Goal: Task Accomplishment & Management: Manage account settings

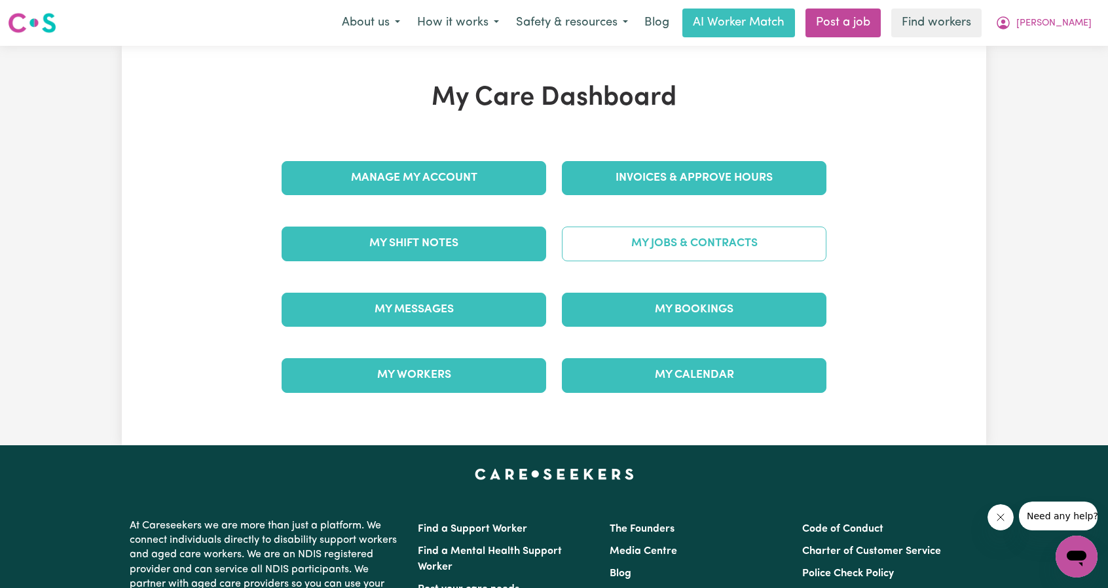
click at [715, 238] on link "My Jobs & Contracts" at bounding box center [694, 244] width 265 height 34
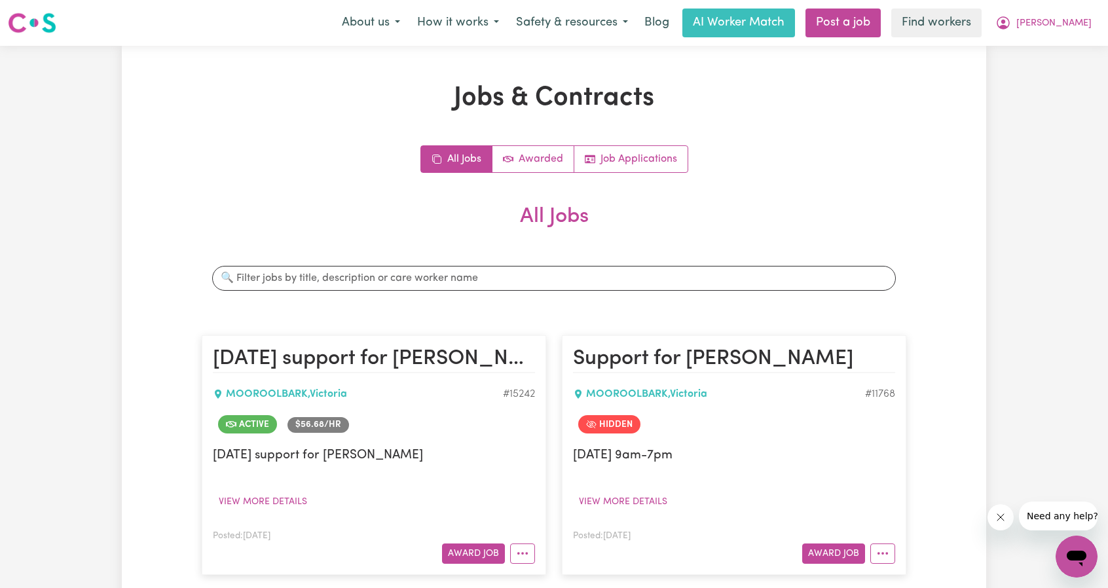
click at [784, 264] on div "Search jobs" at bounding box center [554, 278] width 705 height 46
click at [778, 273] on input "Search jobs" at bounding box center [554, 278] width 684 height 25
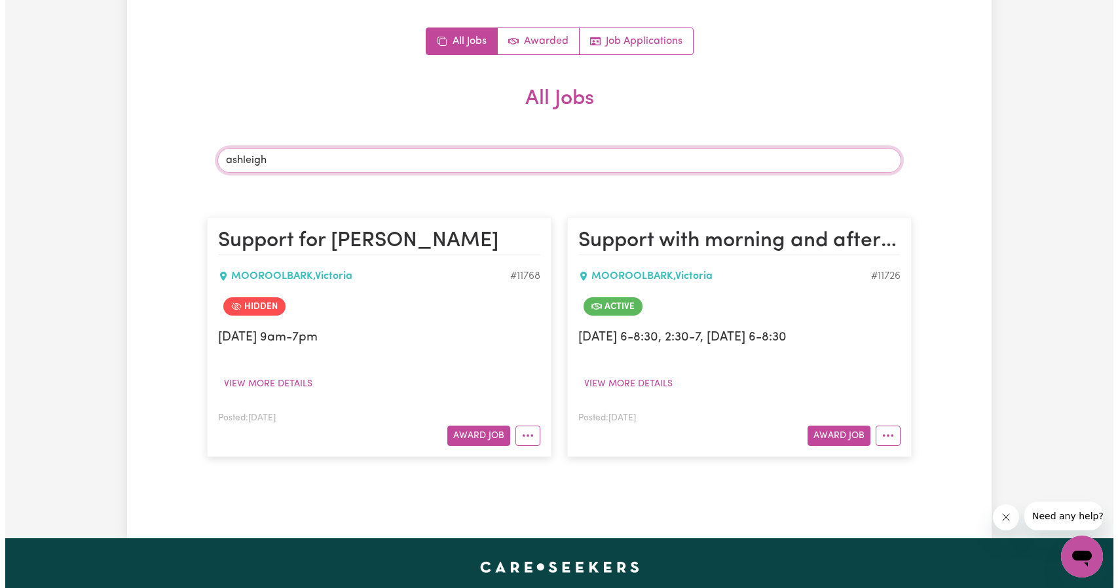
scroll to position [131, 0]
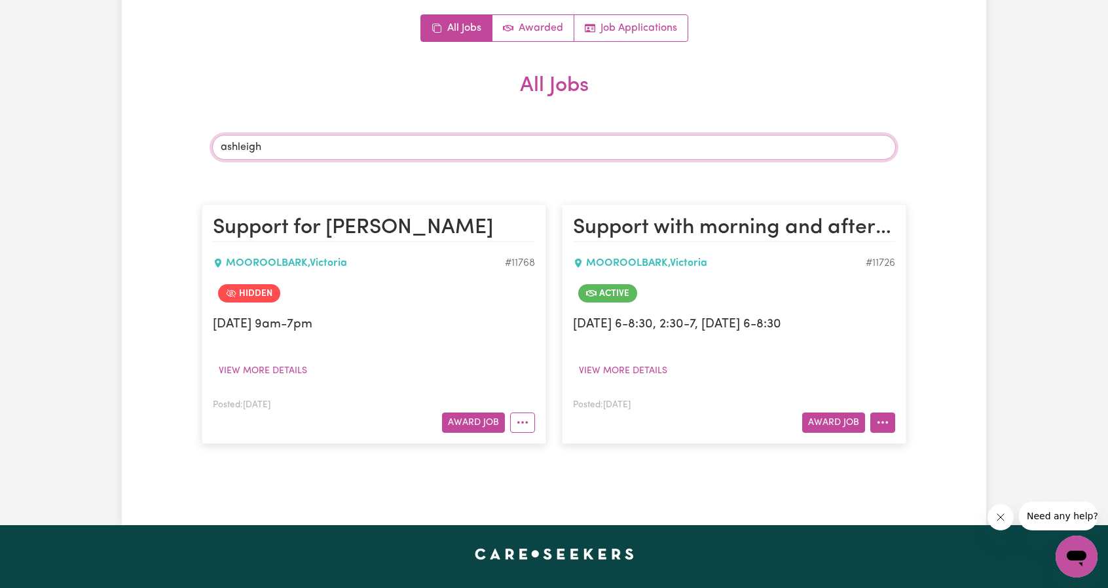
type input "ashleigh"
click at [891, 420] on button "More options" at bounding box center [882, 423] width 25 height 20
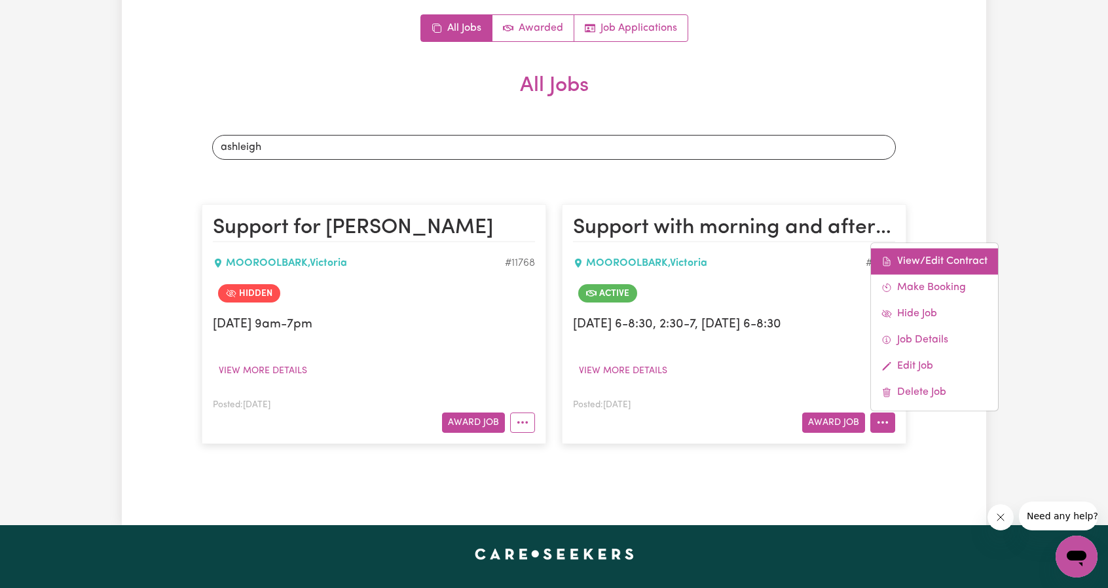
click at [927, 267] on link "View/Edit Contract" at bounding box center [934, 261] width 127 height 26
select select "WEEKDAY_DAYTIME"
select select "ASSISTANCE_SELF_CARE"
select select "ONE"
select select "[DATE]"
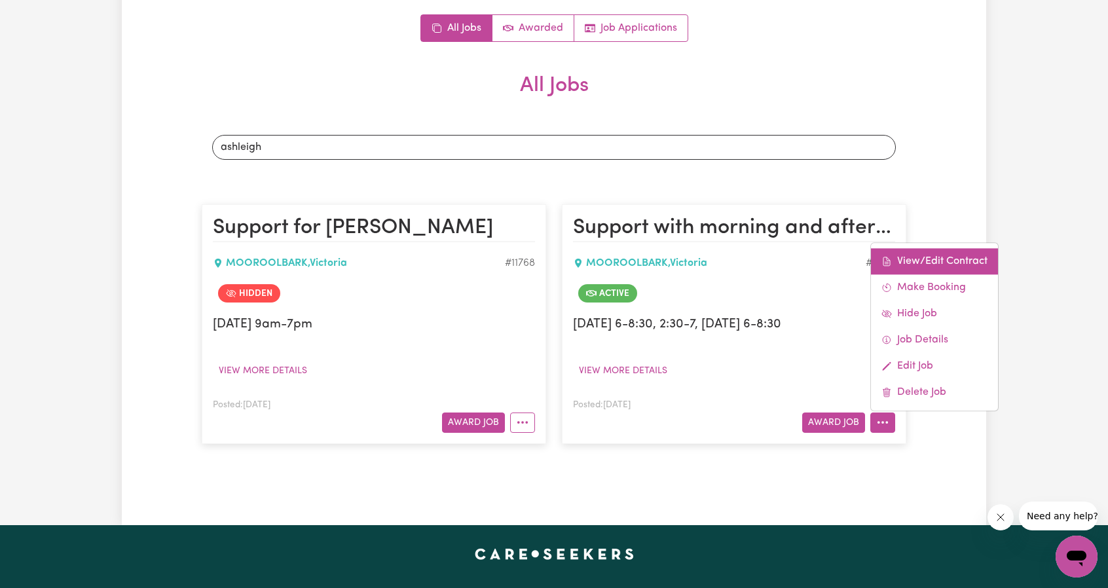
select select "ASSISTANCE_SELF_CARE"
select select "ONE"
select select "[DATE]"
select select "ASSISTANCE_SELF_CARE"
select select "ONE"
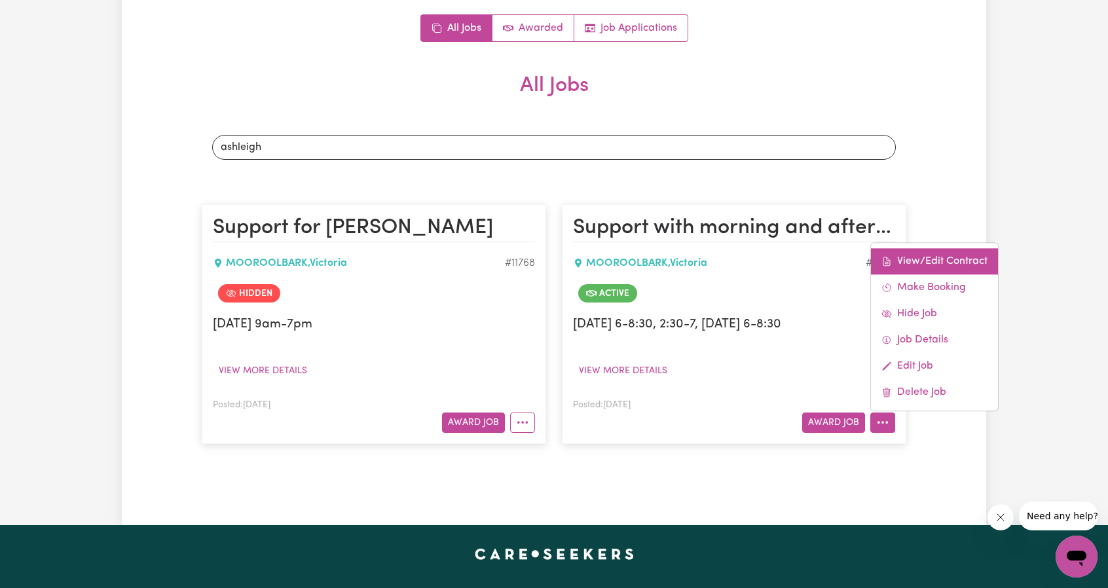
select select "PUBLIC_HOLIDAY"
select select "ASSISTANCE_SELF_CARE"
select select "ONE"
select select "WEEKDAY_EVENING"
select select "ASSISTANCE_SELF_CARE"
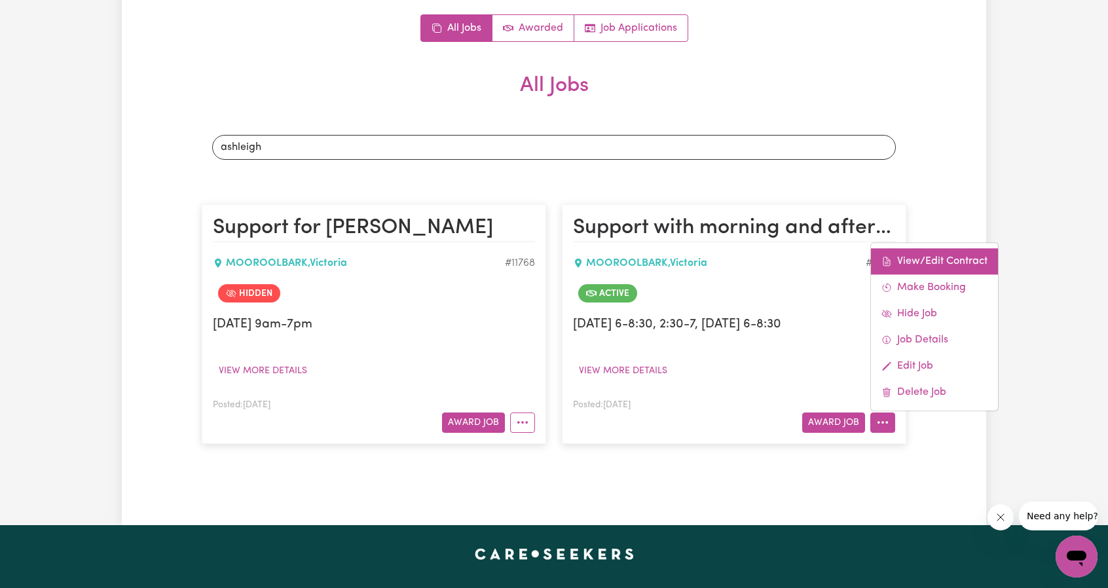
select select "ONE"
select select "OVERNIGHT_ACTIVE"
select select "OVERNIGHT_ACTIVE_STANDARD"
select select "ONE"
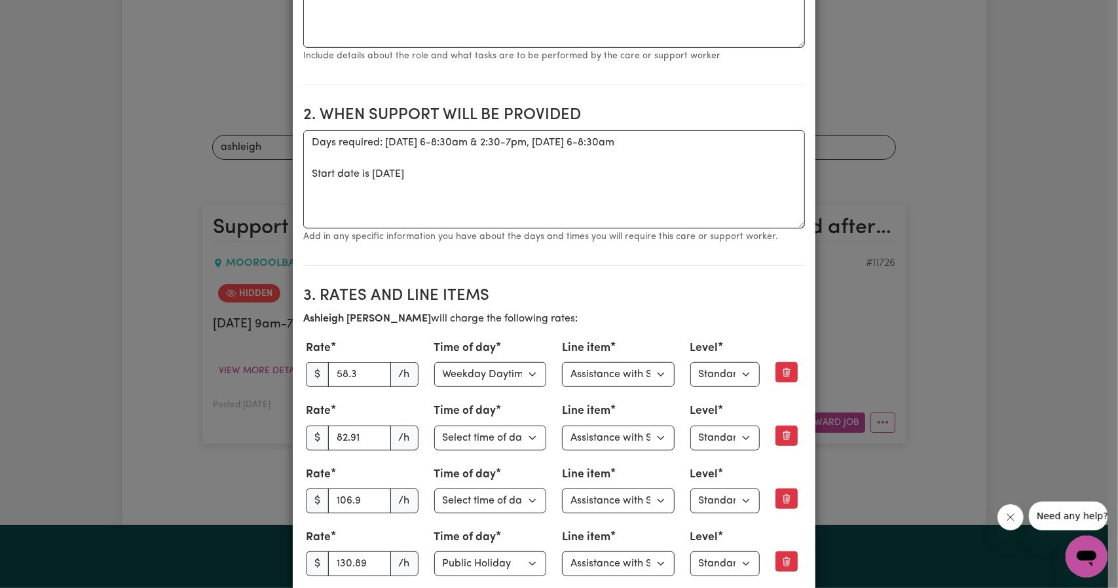
scroll to position [393, 0]
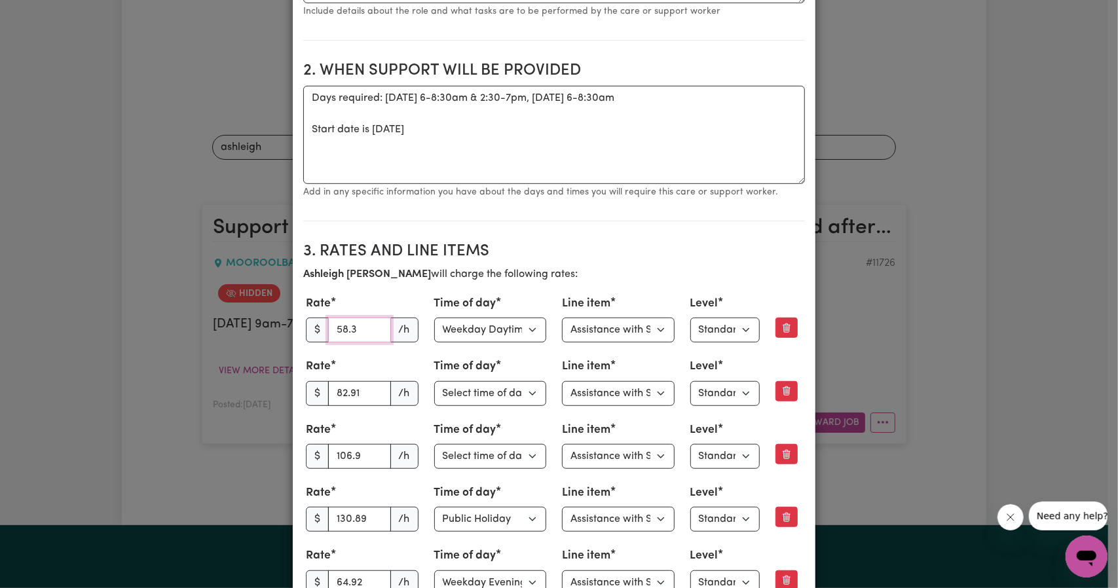
click at [356, 338] on input "58.3" at bounding box center [359, 330] width 63 height 25
click at [355, 337] on input "58.3" at bounding box center [359, 330] width 63 height 25
type input "60.28"
click at [354, 391] on input "82.91" at bounding box center [359, 393] width 63 height 25
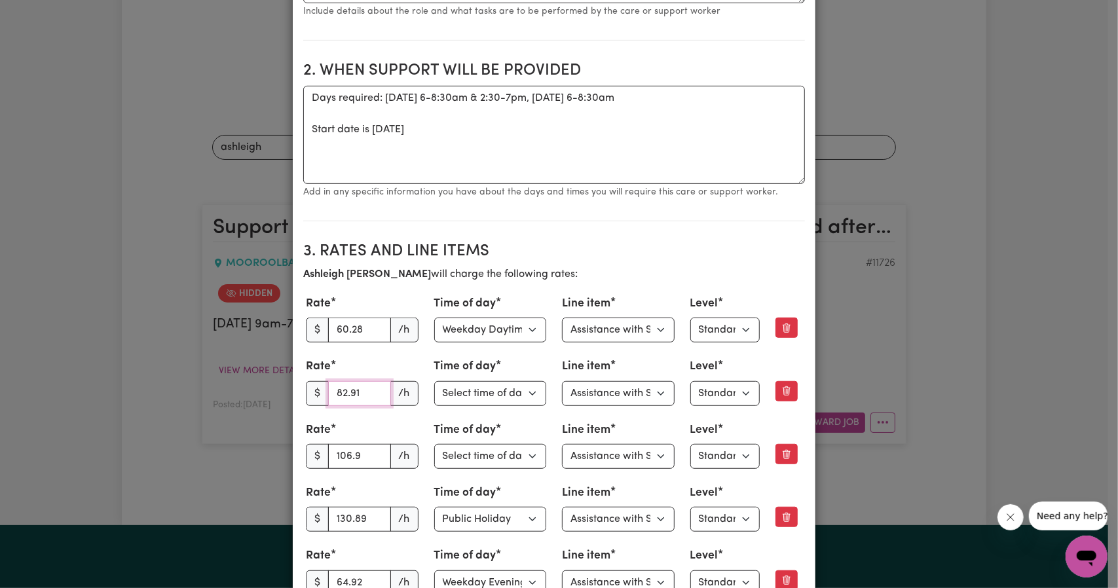
click at [354, 391] on input "82.91" at bounding box center [359, 393] width 63 height 25
click at [335, 391] on input "82.91" at bounding box center [359, 393] width 63 height 25
type input "84.83"
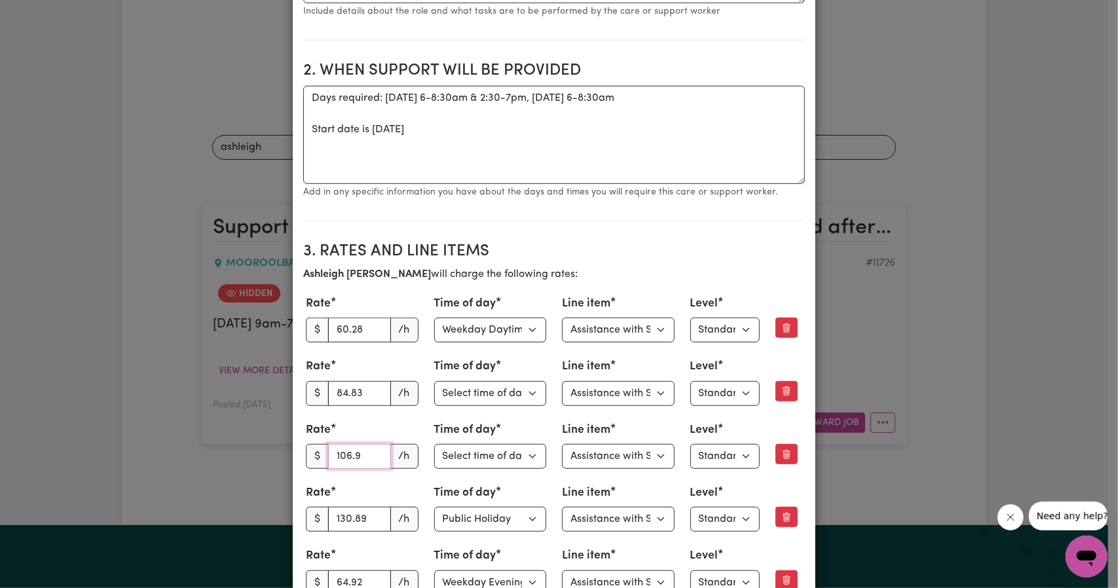
click at [342, 458] on input "106.9" at bounding box center [359, 456] width 63 height 25
click at [342, 457] on input "106.9" at bounding box center [359, 456] width 63 height 25
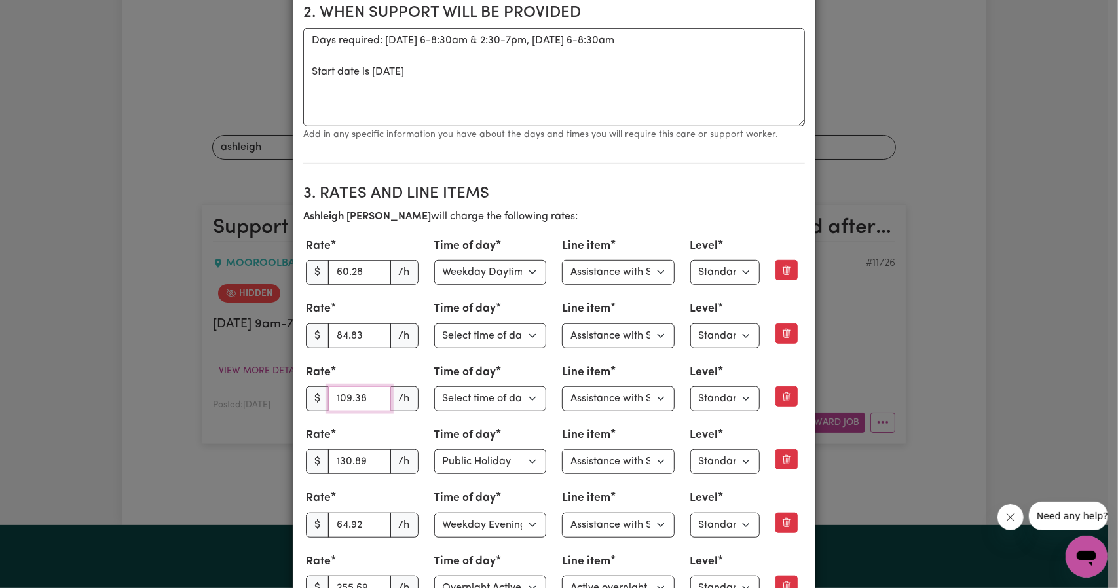
scroll to position [458, 0]
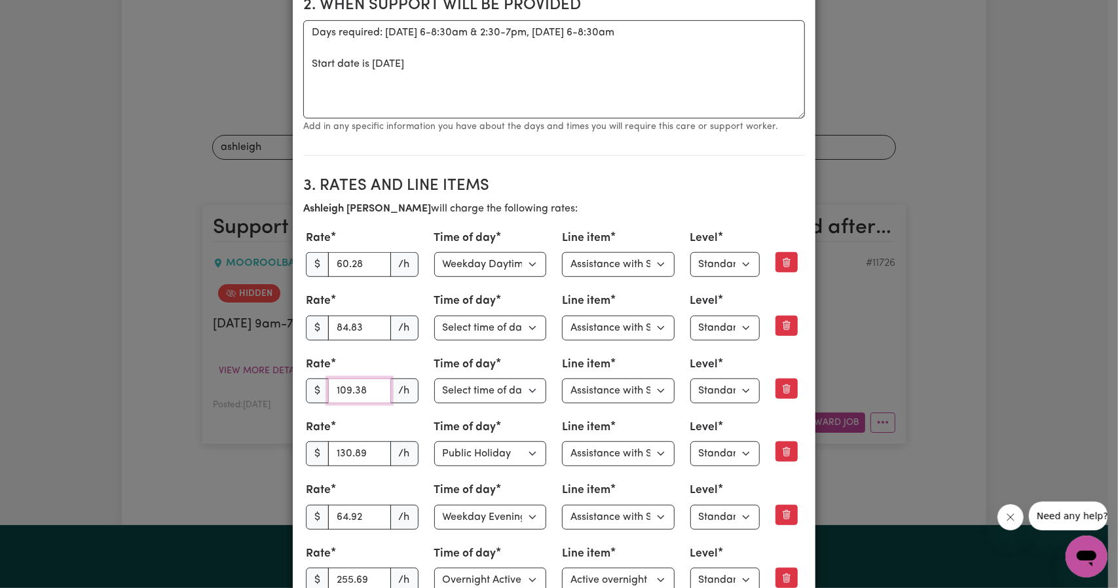
type input "109.38"
click at [346, 463] on input "130.89" at bounding box center [359, 453] width 63 height 25
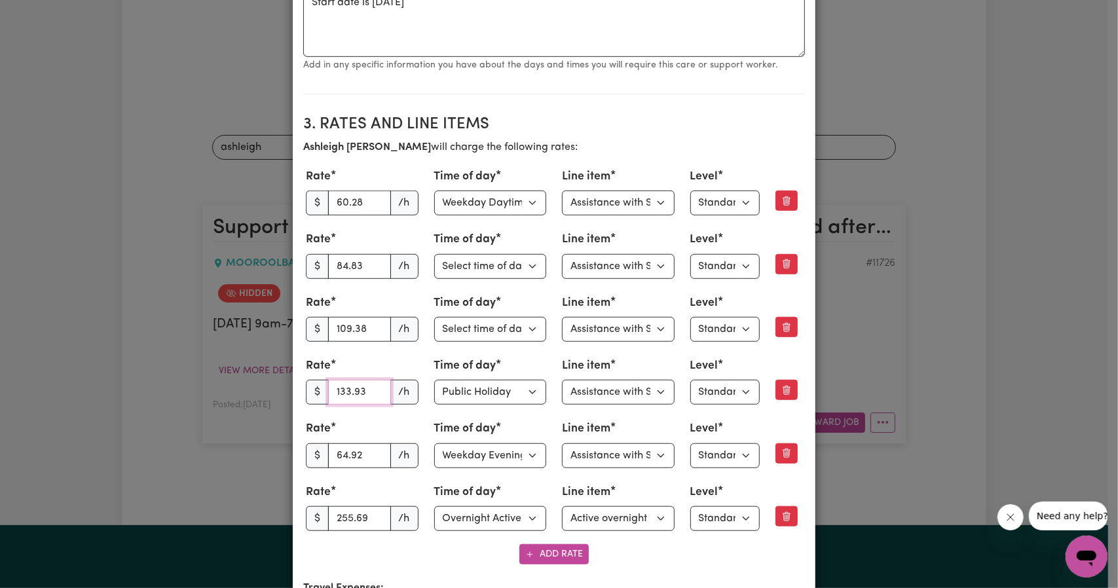
scroll to position [524, 0]
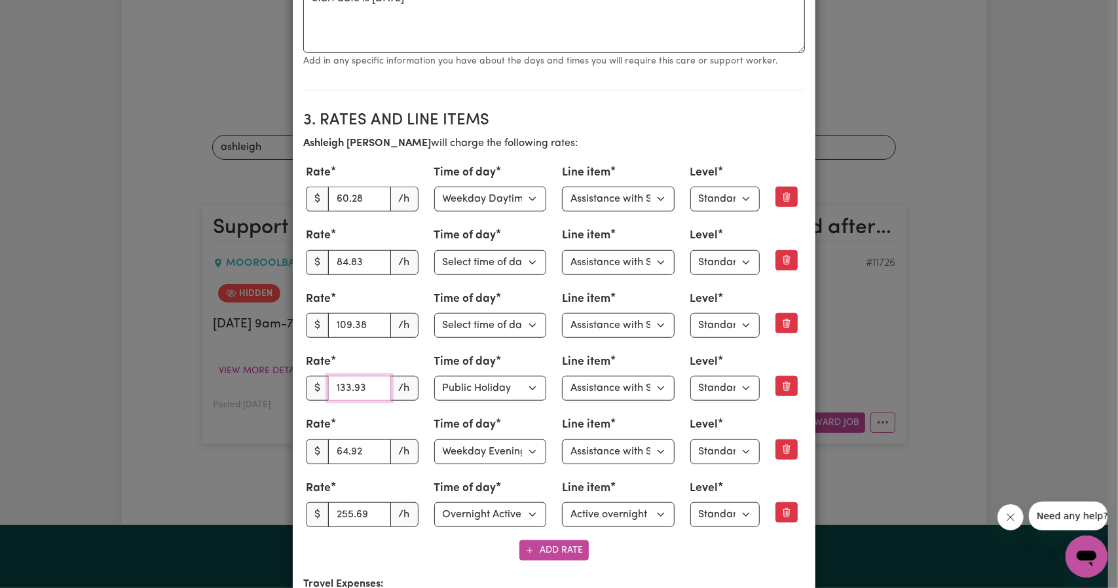
type input "133.93"
click at [341, 457] on input "64.92" at bounding box center [359, 451] width 63 height 25
type input "66.42"
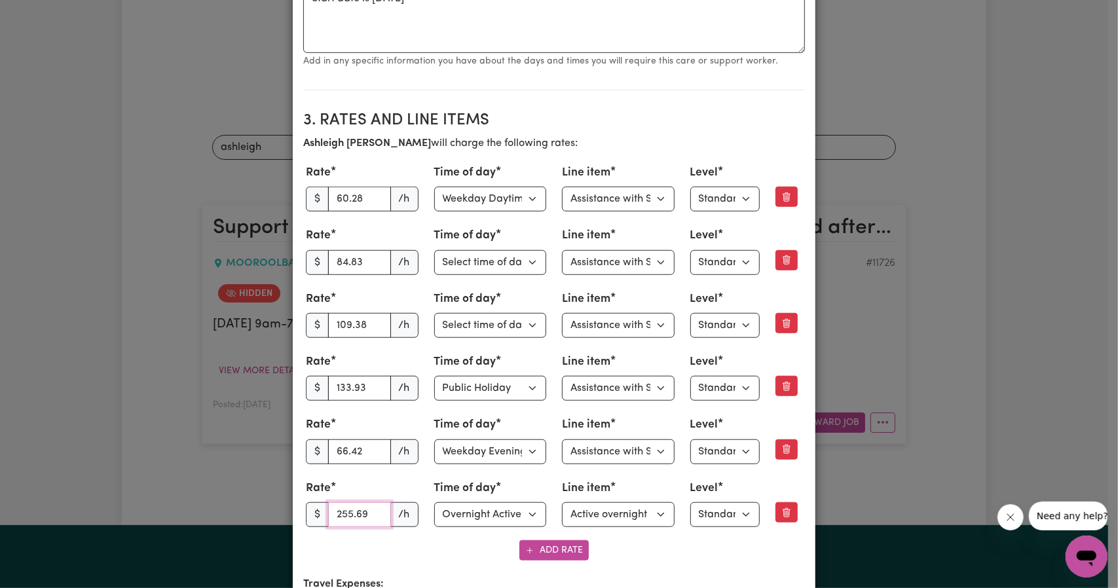
drag, startPoint x: 354, startPoint y: 509, endPoint x: 526, endPoint y: 530, distance: 174.2
click at [519, 532] on div "[PERSON_NAME] will charge the following rates: Rate $ 60.28 /h Time of day Sele…" at bounding box center [554, 348] width 502 height 425
type input "255.45"
click at [375, 471] on div "Rate $ 60.28 /h Time of day Select time of day Weekday Daytime Weekday Evening …" at bounding box center [554, 346] width 502 height 368
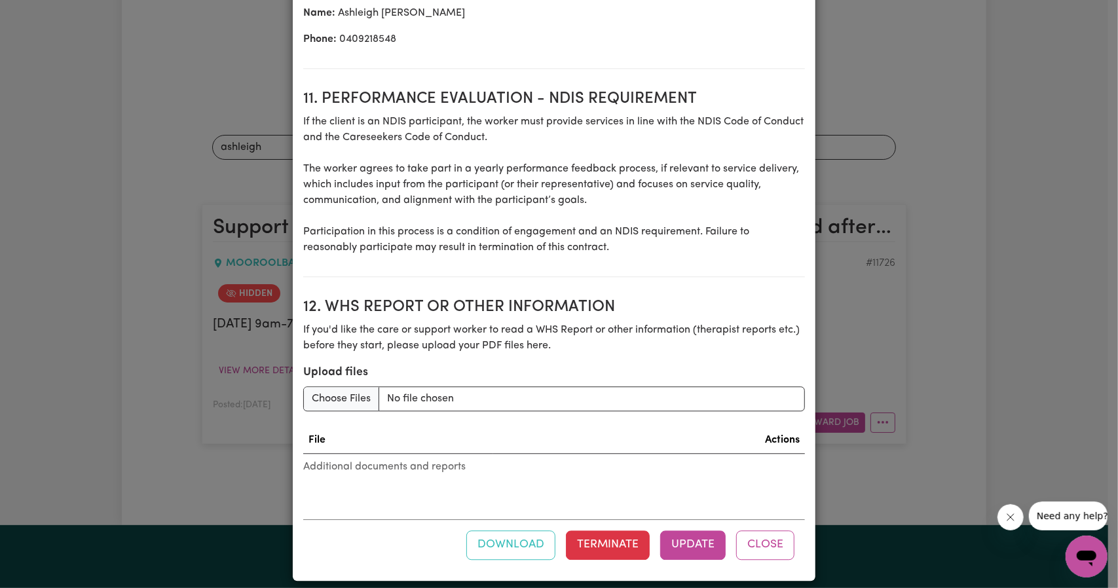
scroll to position [2042, 0]
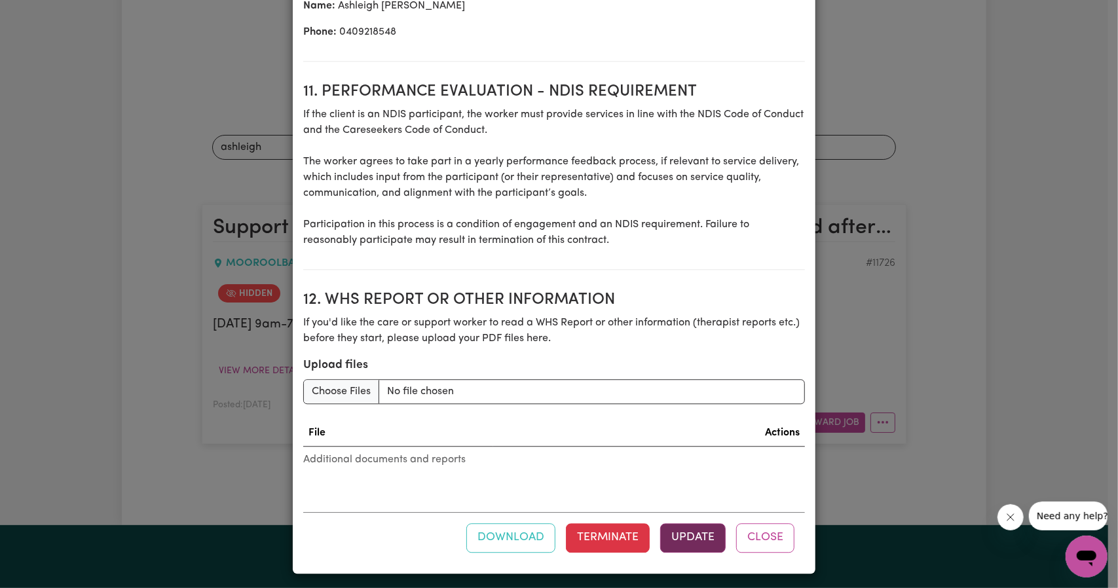
click at [692, 543] on button "Update" at bounding box center [692, 537] width 65 height 29
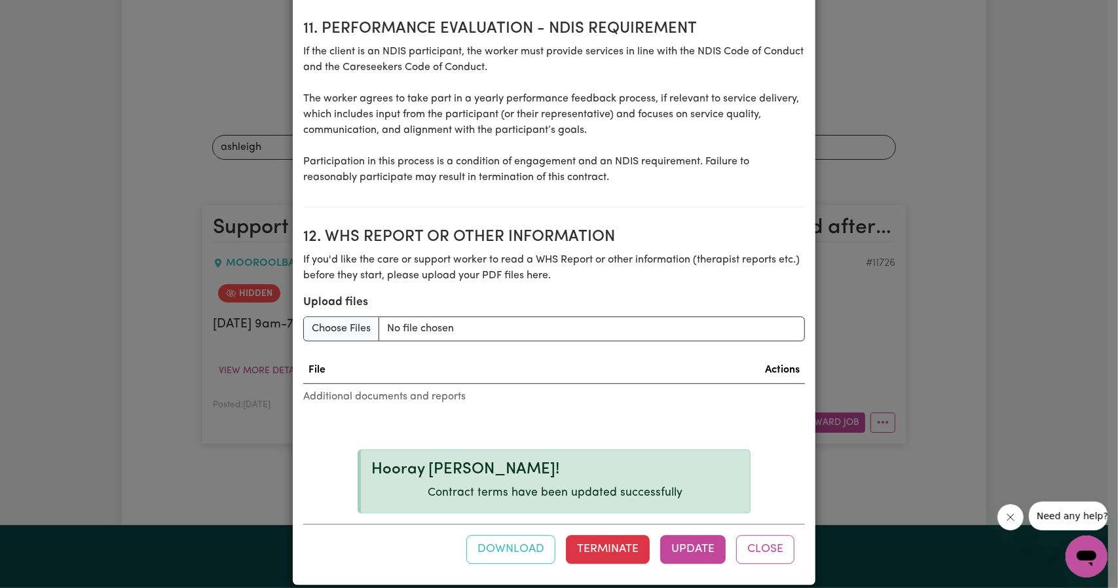
scroll to position [2116, 0]
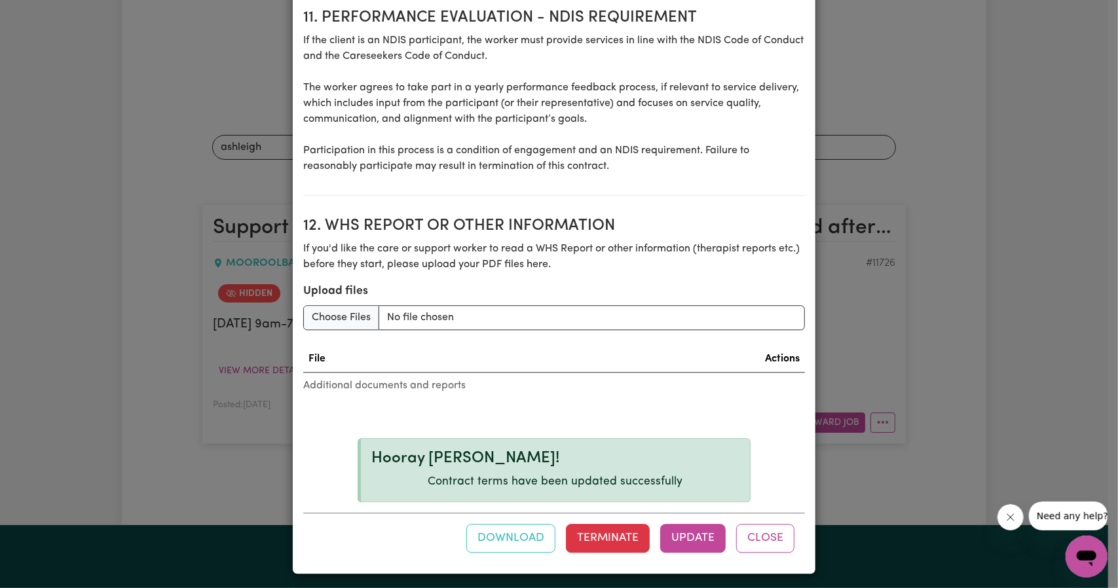
drag, startPoint x: 764, startPoint y: 540, endPoint x: 784, endPoint y: 515, distance: 32.6
click at [764, 540] on button "Close" at bounding box center [765, 538] width 58 height 29
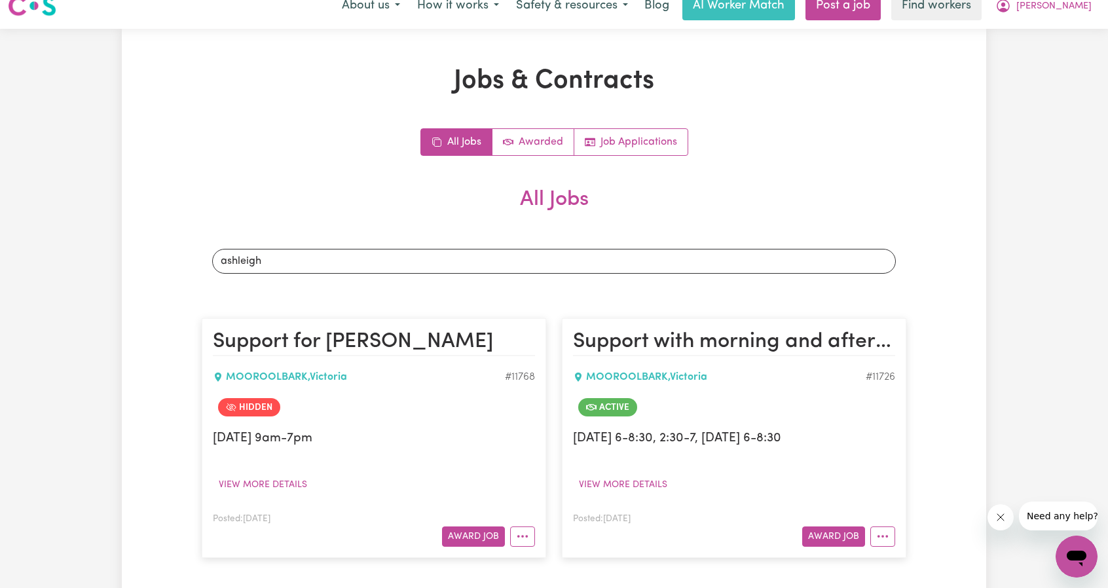
scroll to position [0, 0]
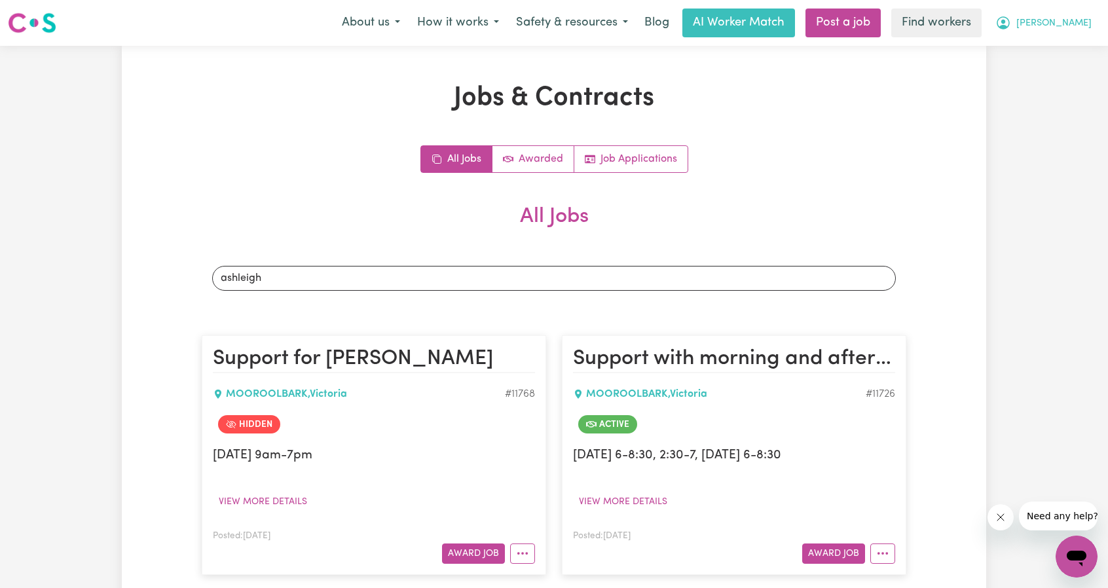
click at [1079, 29] on span "[PERSON_NAME]" at bounding box center [1053, 23] width 75 height 14
drag, startPoint x: 1070, startPoint y: 37, endPoint x: 1061, endPoint y: 45, distance: 12.5
click at [1061, 45] on link "My Dashboard" at bounding box center [1047, 51] width 103 height 25
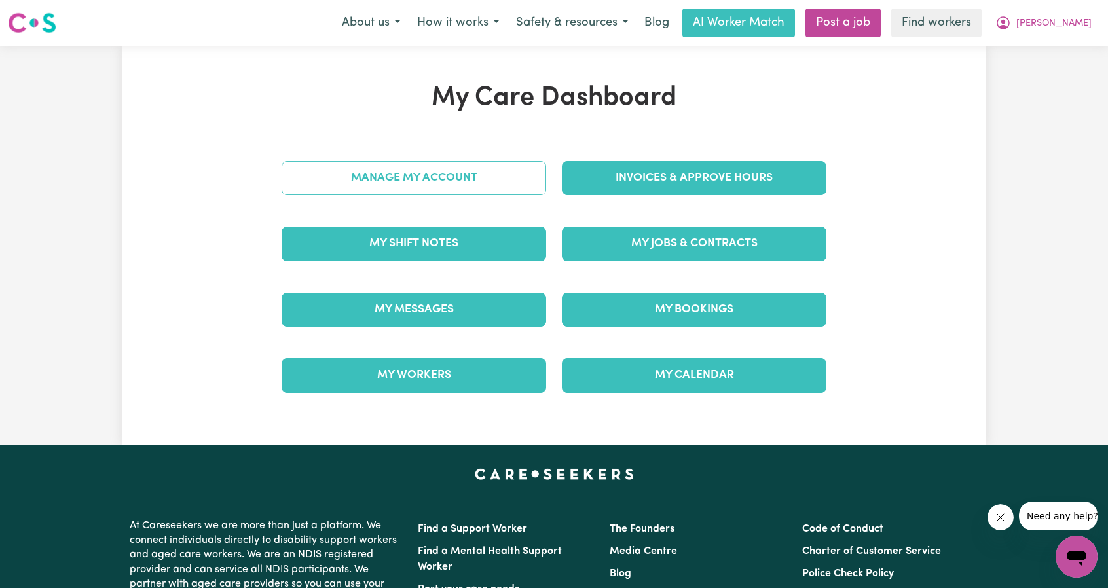
click at [506, 189] on link "Manage My Account" at bounding box center [414, 178] width 265 height 34
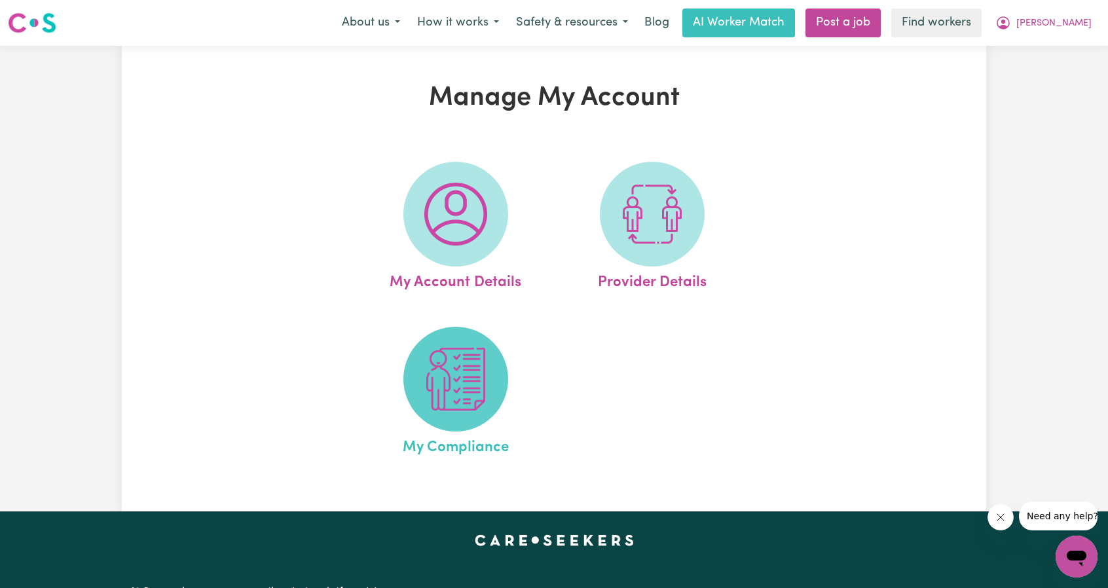
click at [461, 360] on img at bounding box center [455, 379] width 63 height 63
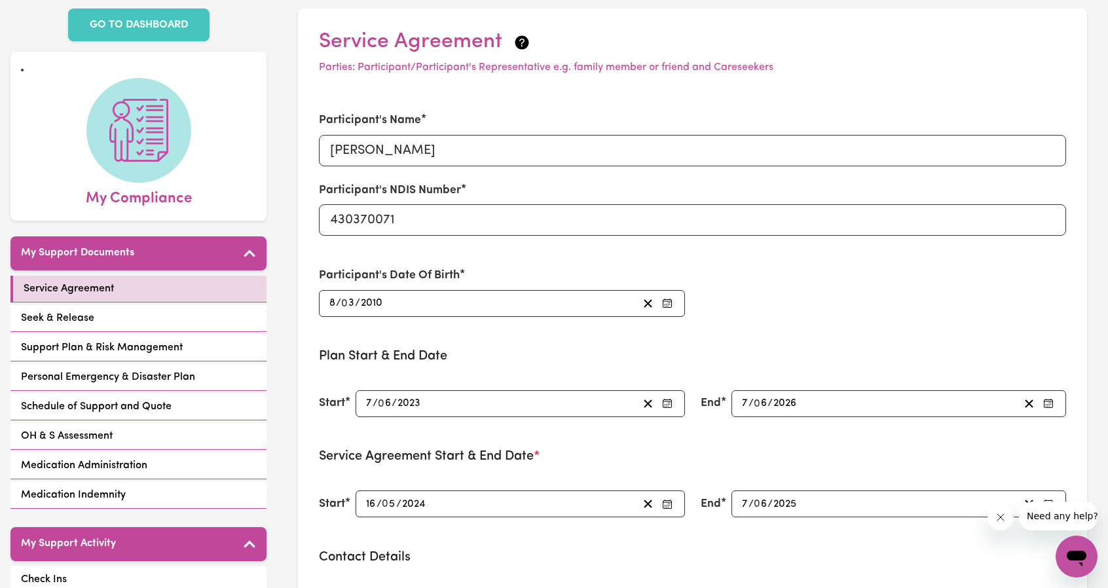
scroll to position [131, 0]
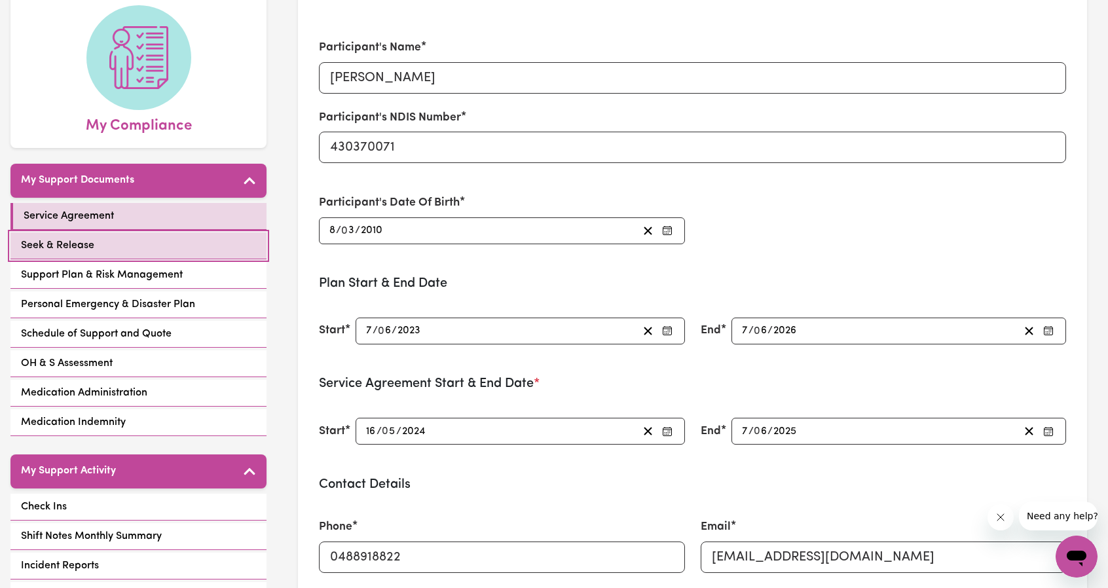
click at [146, 232] on link "Seek & Release" at bounding box center [138, 245] width 256 height 27
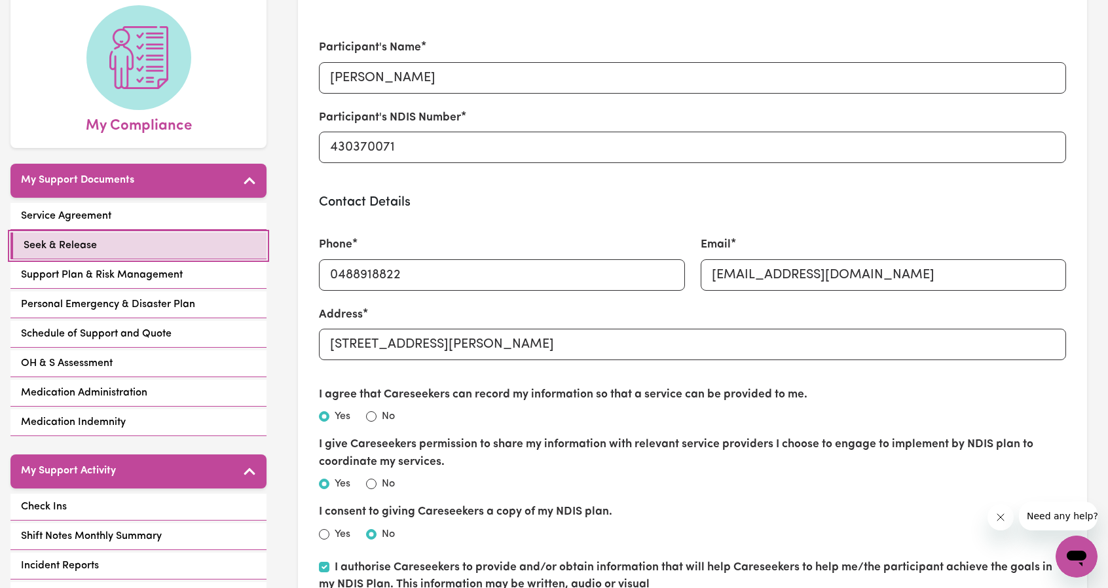
scroll to position [131, 0]
click at [151, 272] on div "Service Agreement Seek & Release Support Plan & Risk Management Personal Emerge…" at bounding box center [138, 321] width 256 height 236
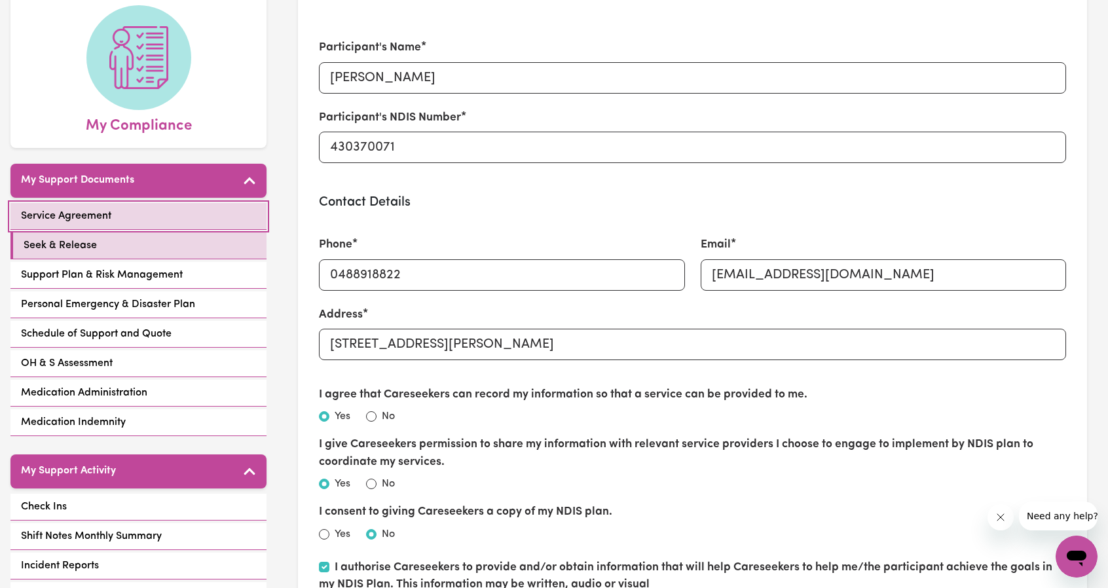
click at [153, 203] on link "Service Agreement" at bounding box center [138, 216] width 256 height 27
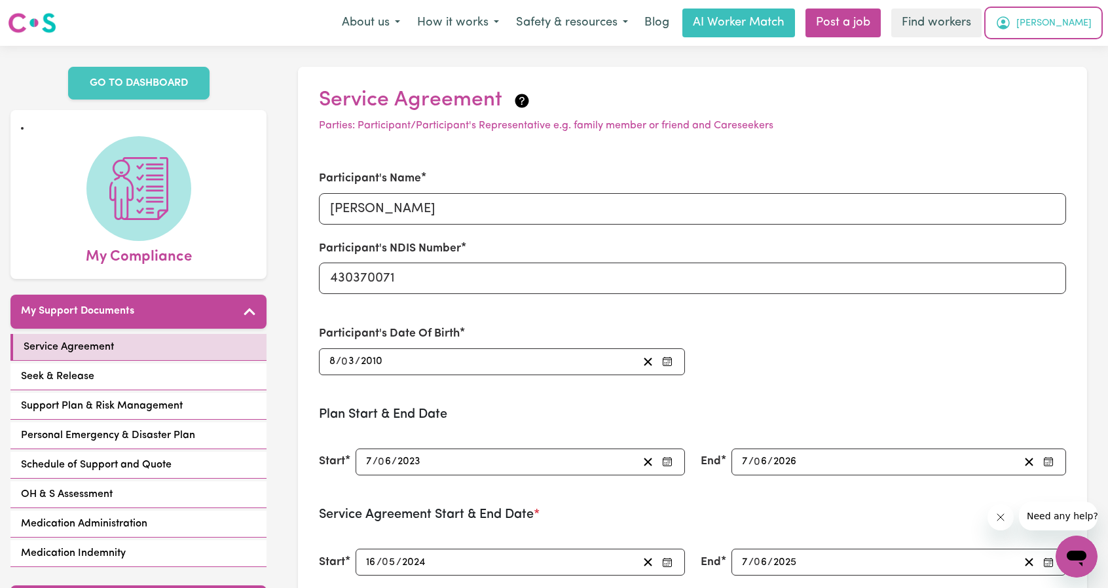
click at [1011, 25] on icon "My Account" at bounding box center [1003, 23] width 16 height 16
click at [1050, 43] on link "My Dashboard" at bounding box center [1047, 51] width 103 height 25
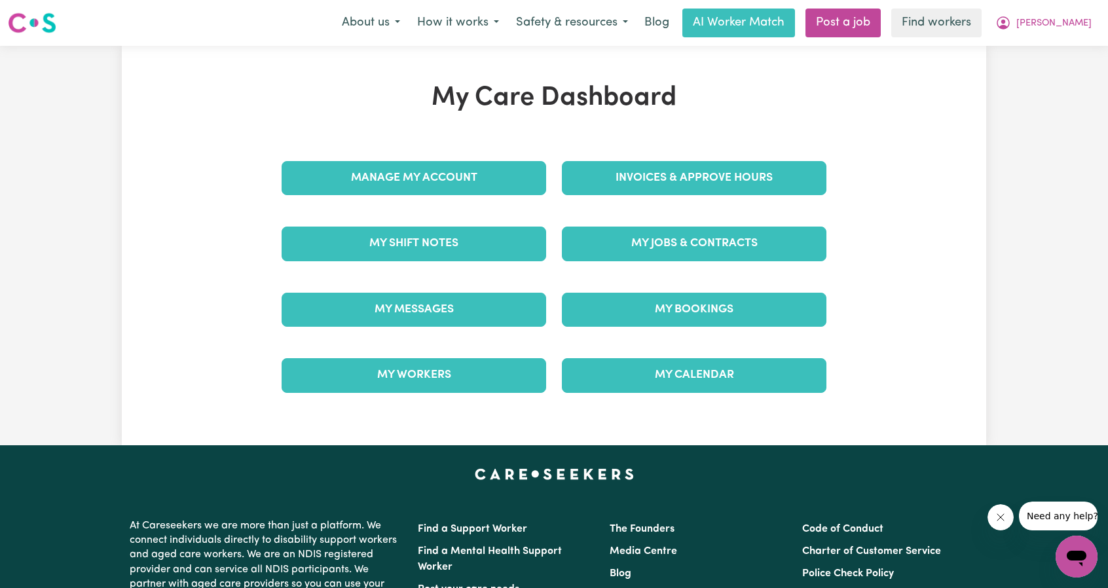
click at [448, 197] on div "Manage My Account" at bounding box center [414, 177] width 280 height 65
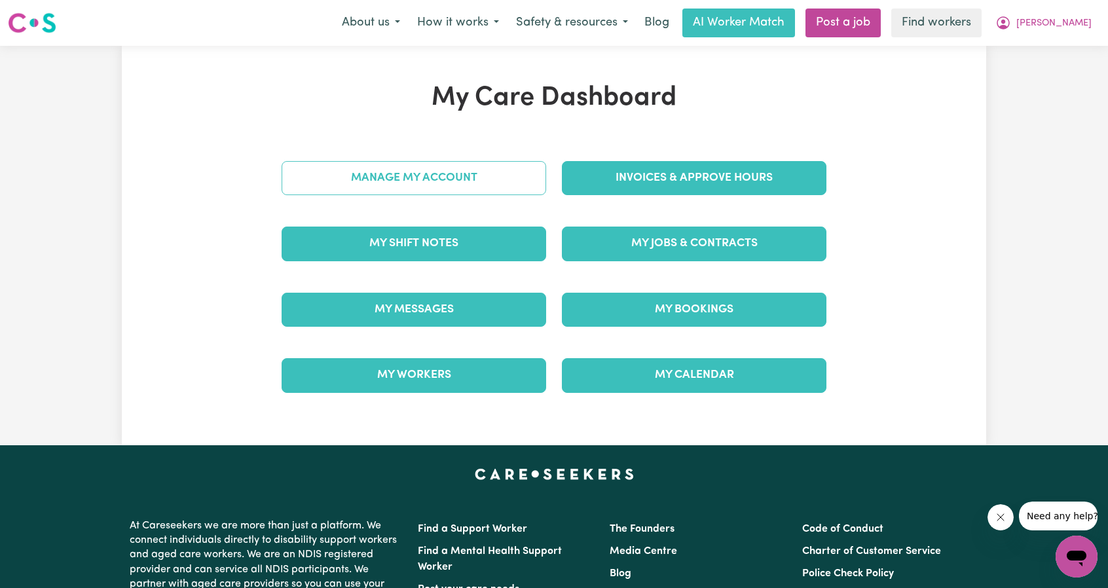
click at [446, 181] on link "Manage My Account" at bounding box center [414, 178] width 265 height 34
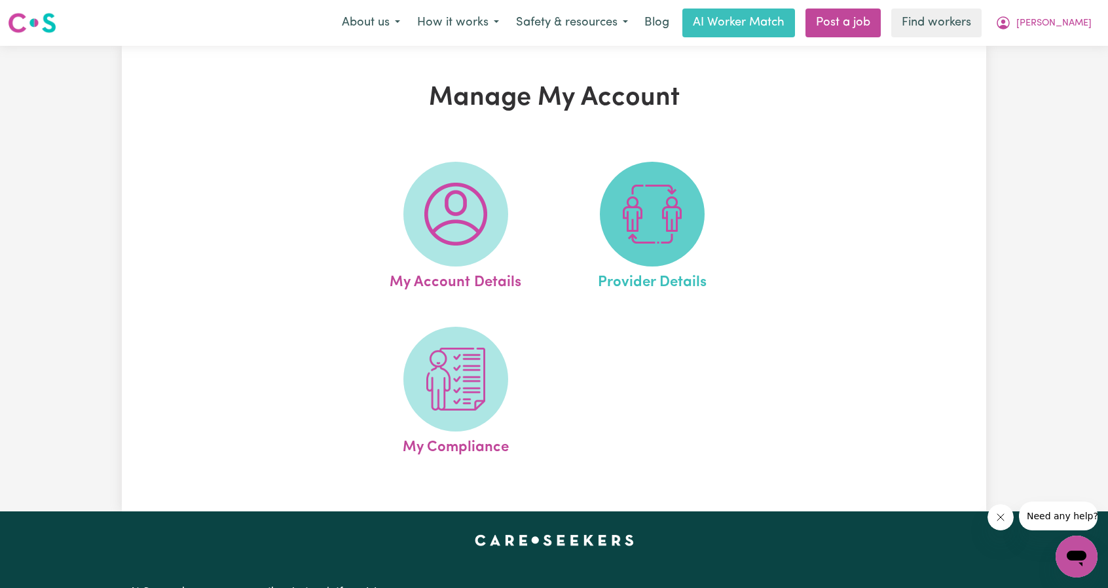
click at [616, 212] on span at bounding box center [652, 214] width 105 height 105
select select "NDIS_FUNDING_PLAN_MANAGED"
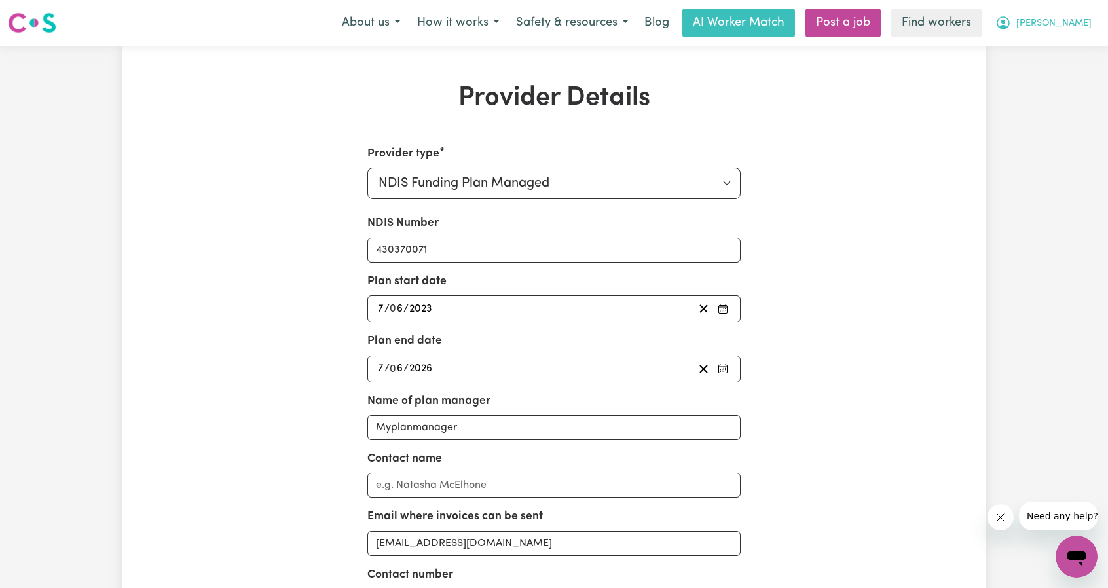
click at [1093, 16] on button "[PERSON_NAME]" at bounding box center [1043, 23] width 113 height 28
click at [1055, 43] on link "My Dashboard" at bounding box center [1047, 51] width 103 height 25
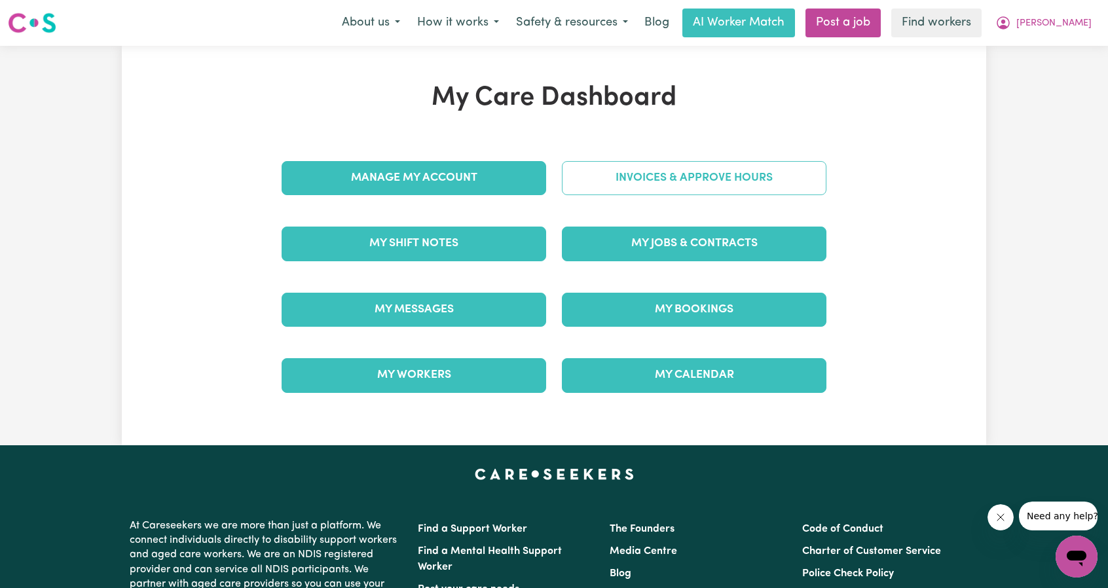
click at [729, 172] on link "Invoices & Approve Hours" at bounding box center [694, 178] width 265 height 34
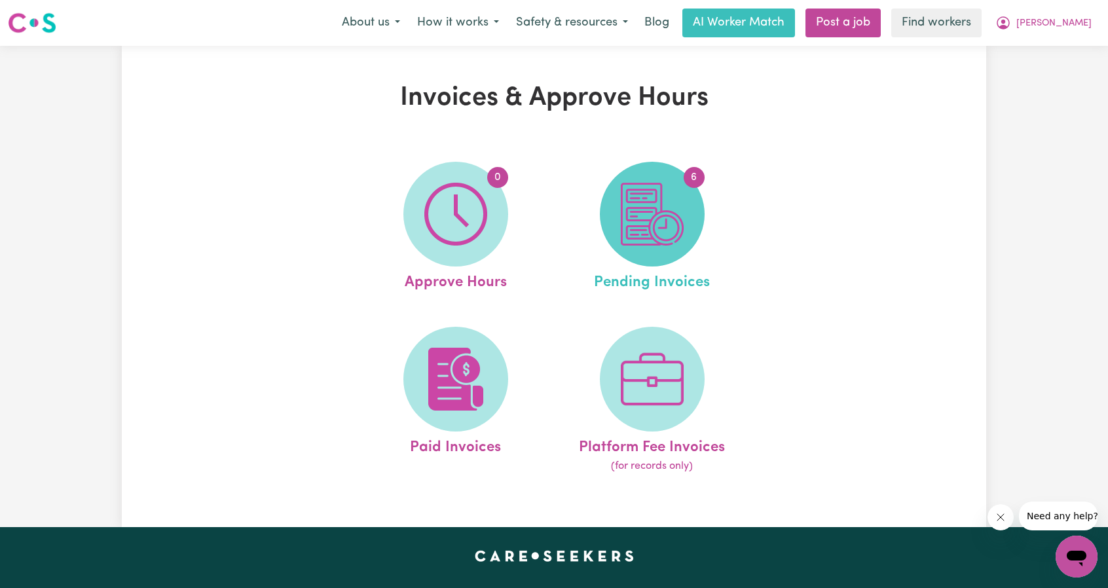
click at [670, 213] on img at bounding box center [652, 214] width 63 height 63
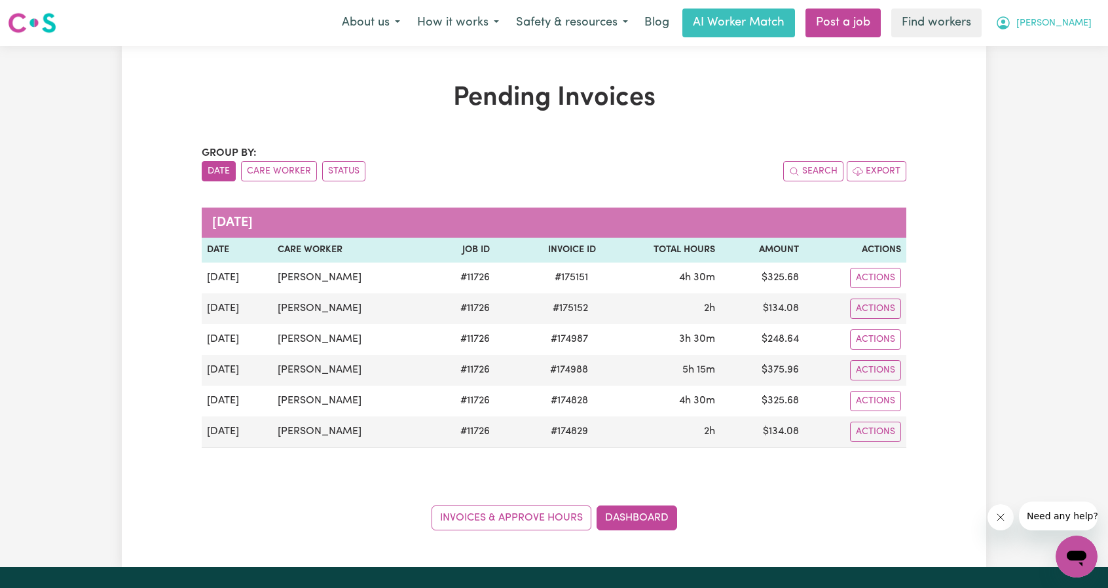
click at [1073, 21] on span "[PERSON_NAME]" at bounding box center [1053, 23] width 75 height 14
click at [1054, 39] on link "My Dashboard" at bounding box center [1047, 51] width 103 height 25
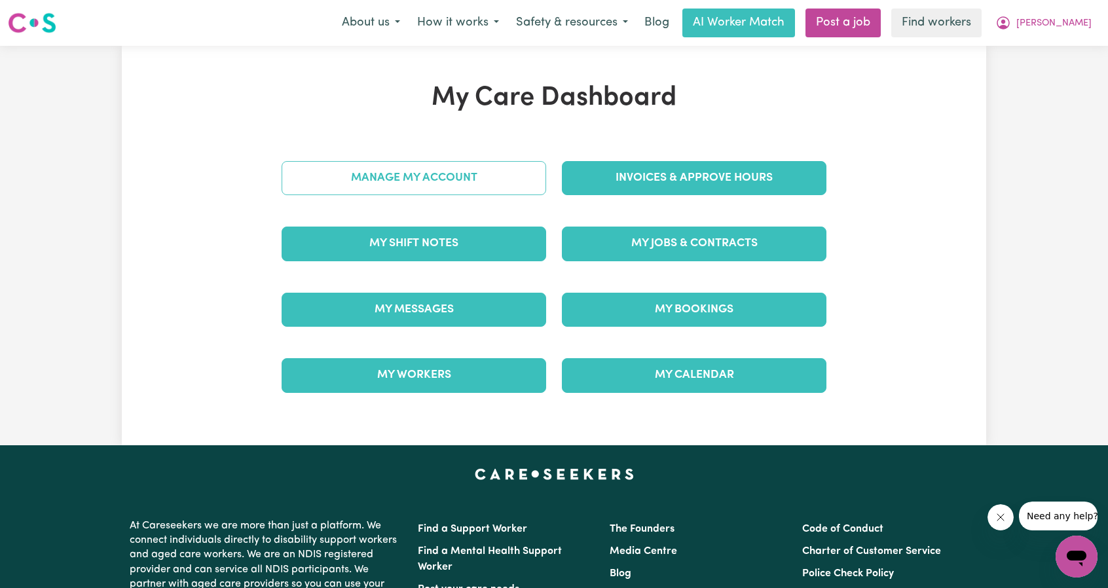
click at [413, 176] on link "Manage My Account" at bounding box center [414, 178] width 265 height 34
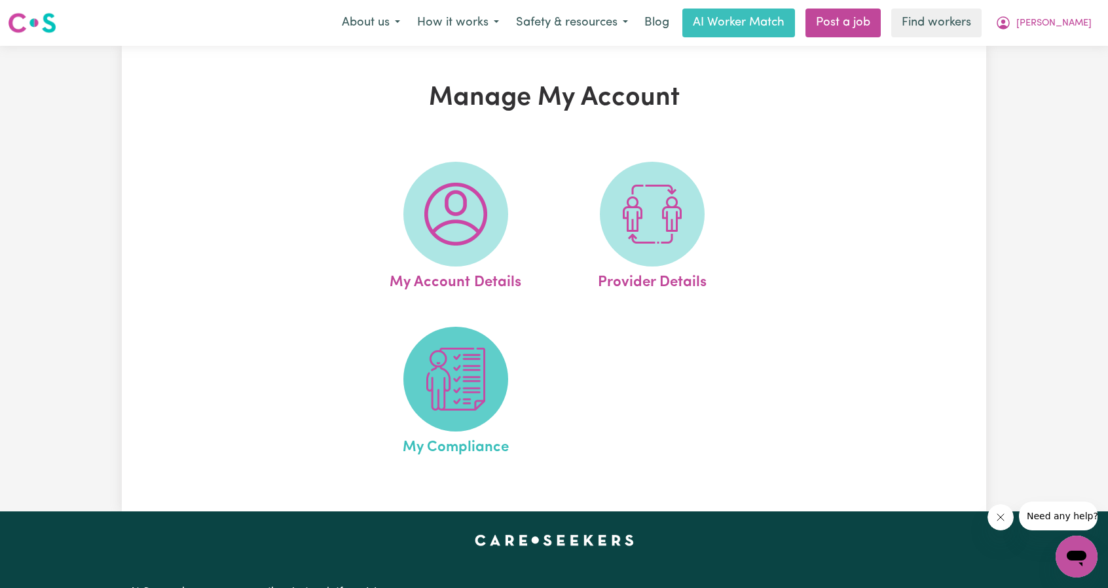
click at [431, 371] on img at bounding box center [455, 379] width 63 height 63
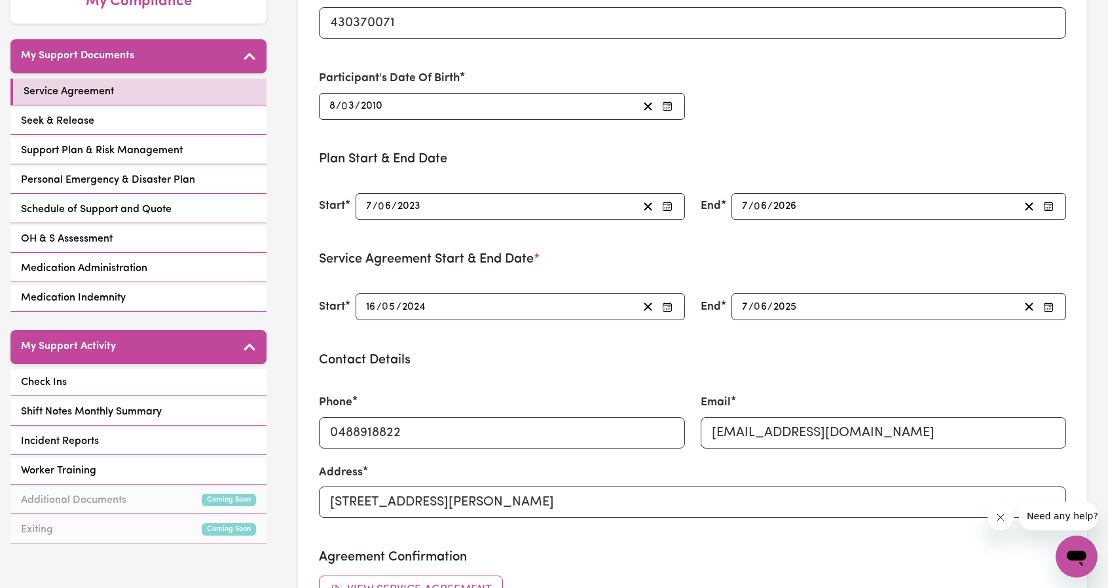
scroll to position [262, 0]
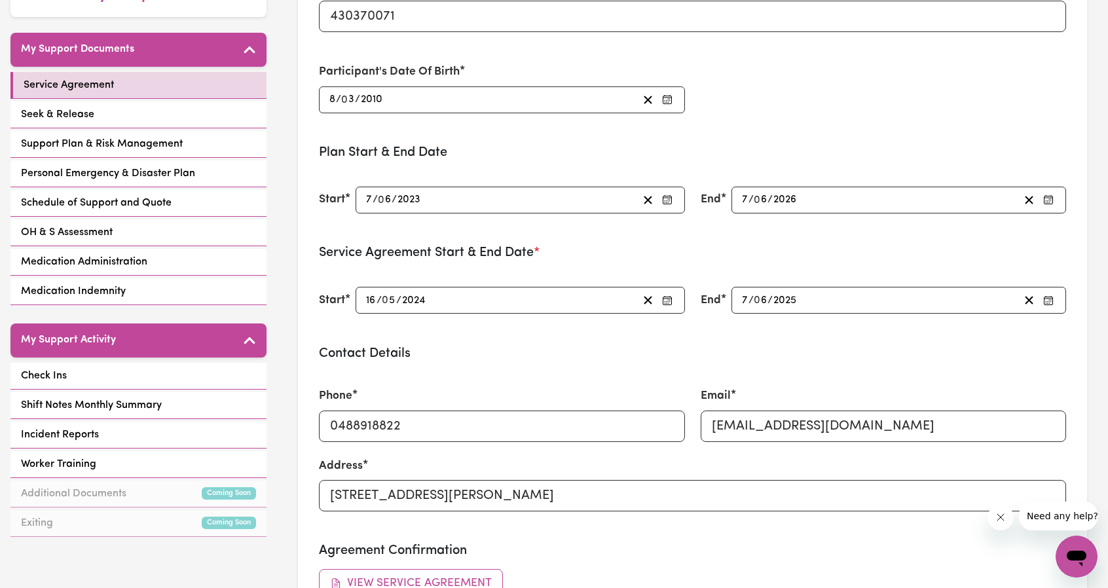
click at [540, 249] on span "*" at bounding box center [537, 252] width 6 height 13
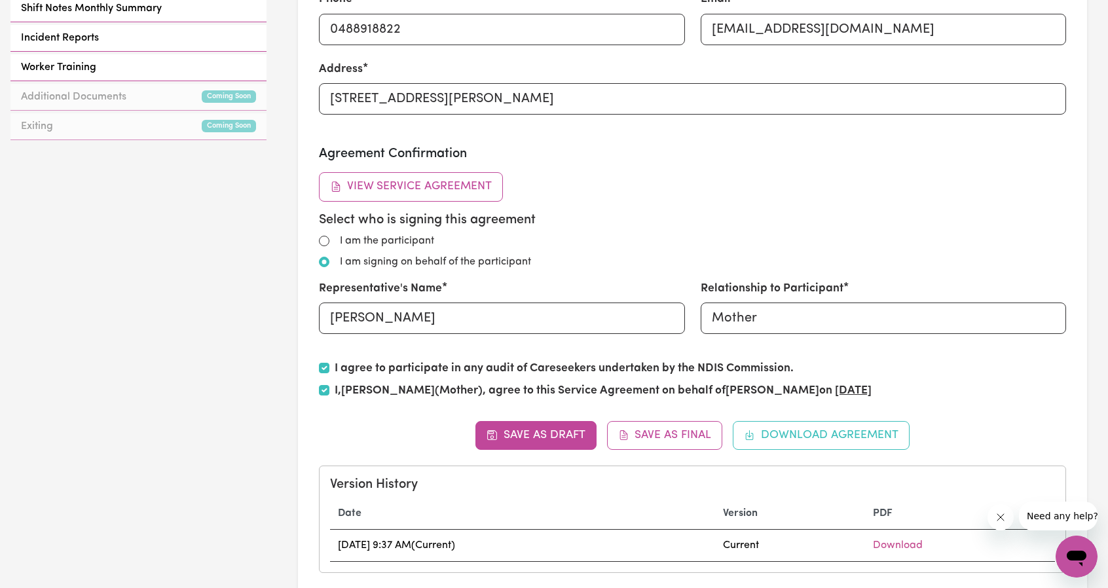
scroll to position [655, 0]
